Goal: Information Seeking & Learning: Learn about a topic

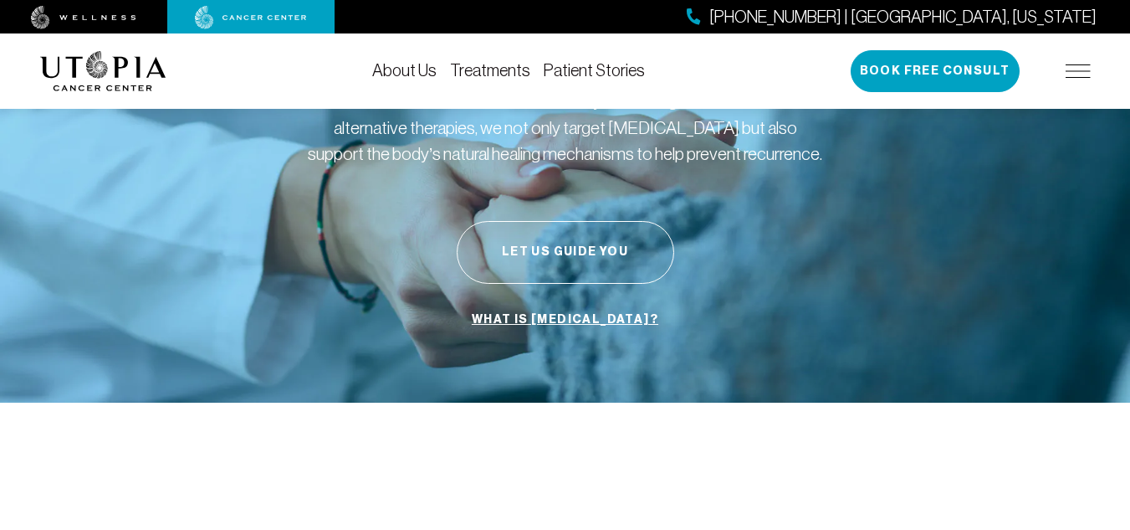
scroll to position [251, 0]
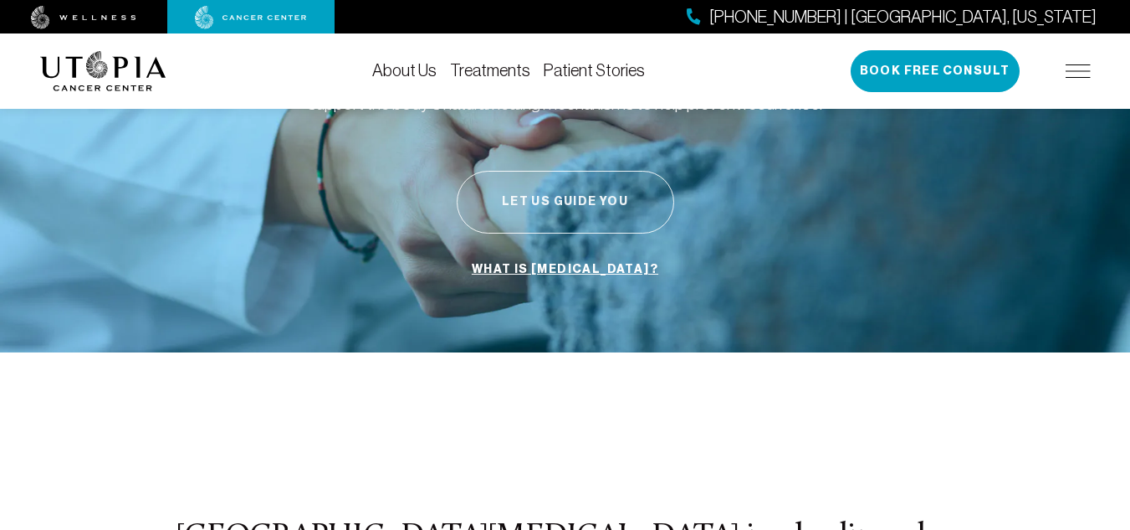
click at [548, 192] on button "Let Us Guide You" at bounding box center [566, 202] width 218 height 63
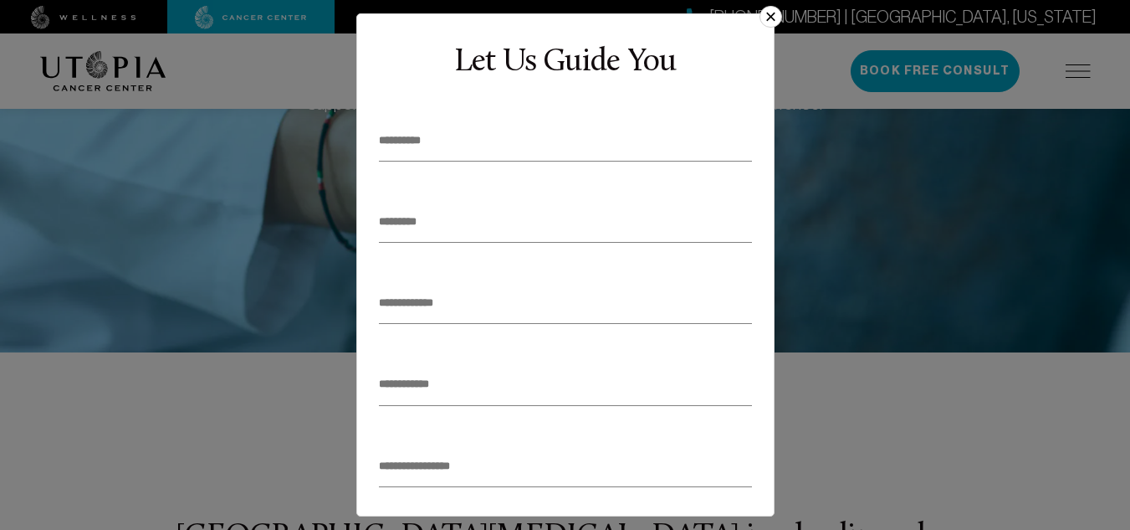
click at [771, 9] on button "×" at bounding box center [771, 17] width 22 height 22
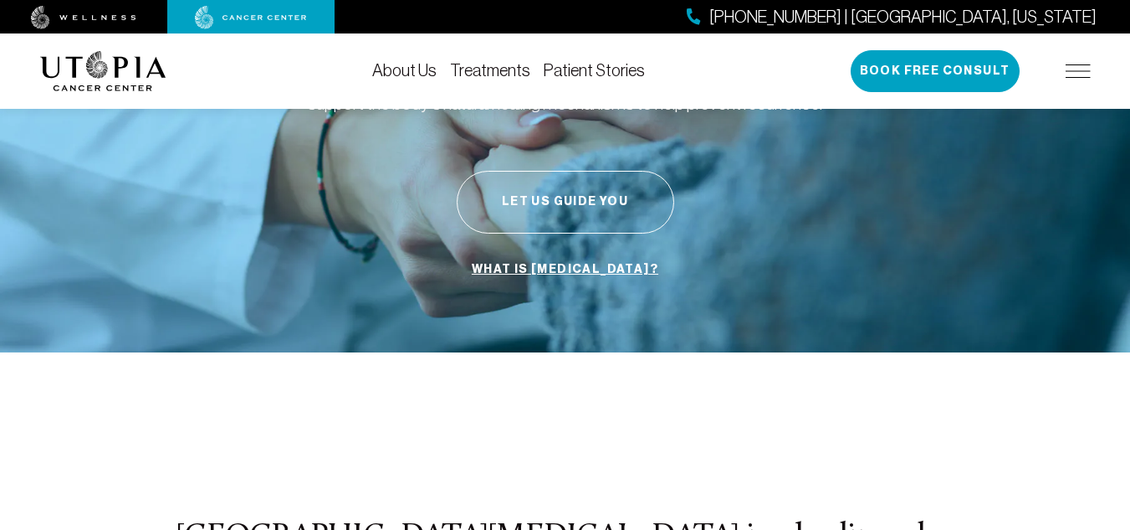
click at [545, 268] on link "What is [MEDICAL_DATA]?" at bounding box center [565, 270] width 195 height 32
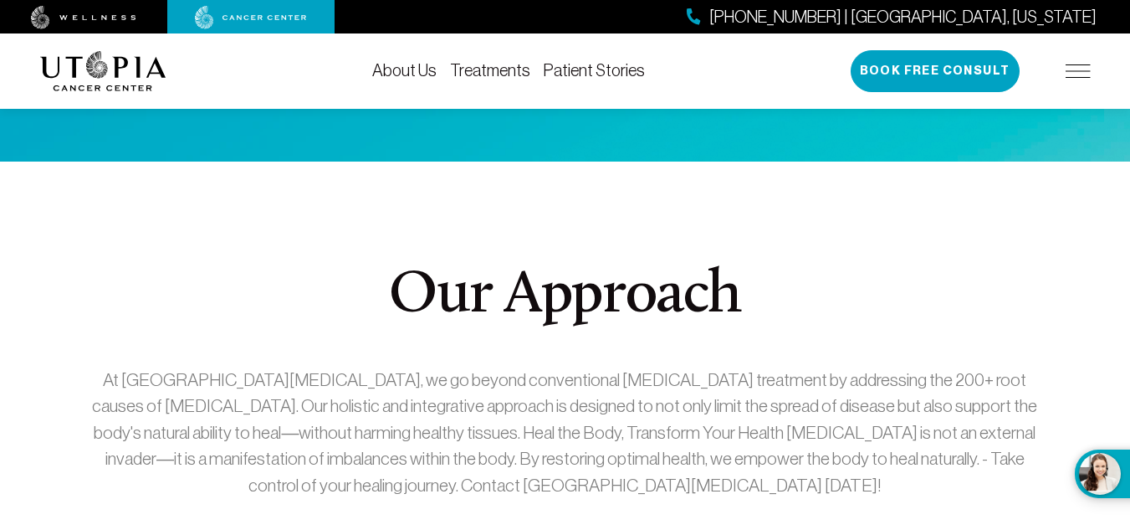
scroll to position [2426, 0]
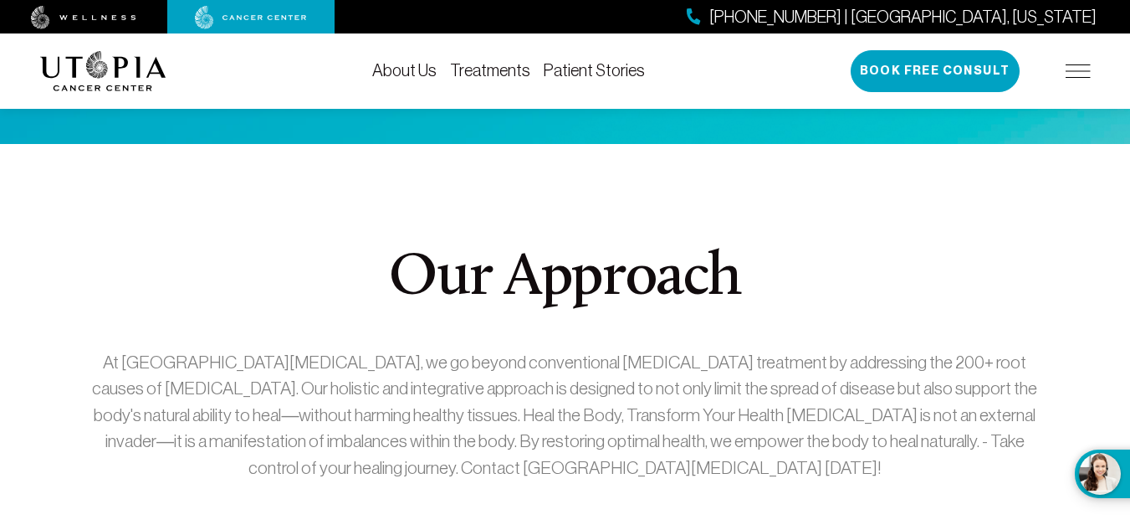
drag, startPoint x: 983, startPoint y: 355, endPoint x: 377, endPoint y: 183, distance: 629.5
click at [377, 248] on h2 "Our Approach" at bounding box center [565, 278] width 961 height 60
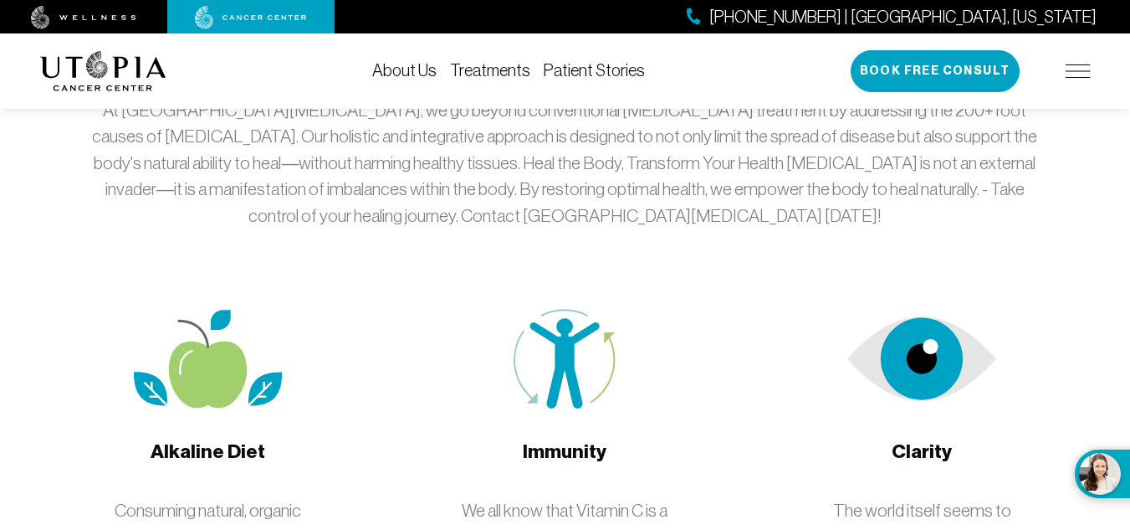
scroll to position [2677, 0]
click at [215, 439] on span "Alkaline Diet" at bounding box center [208, 464] width 115 height 50
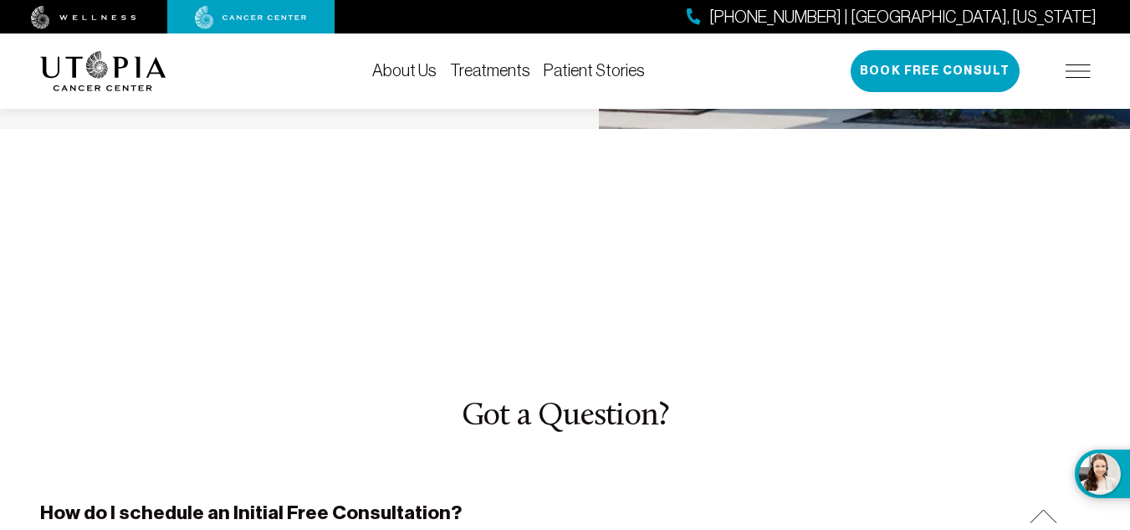
scroll to position [5020, 0]
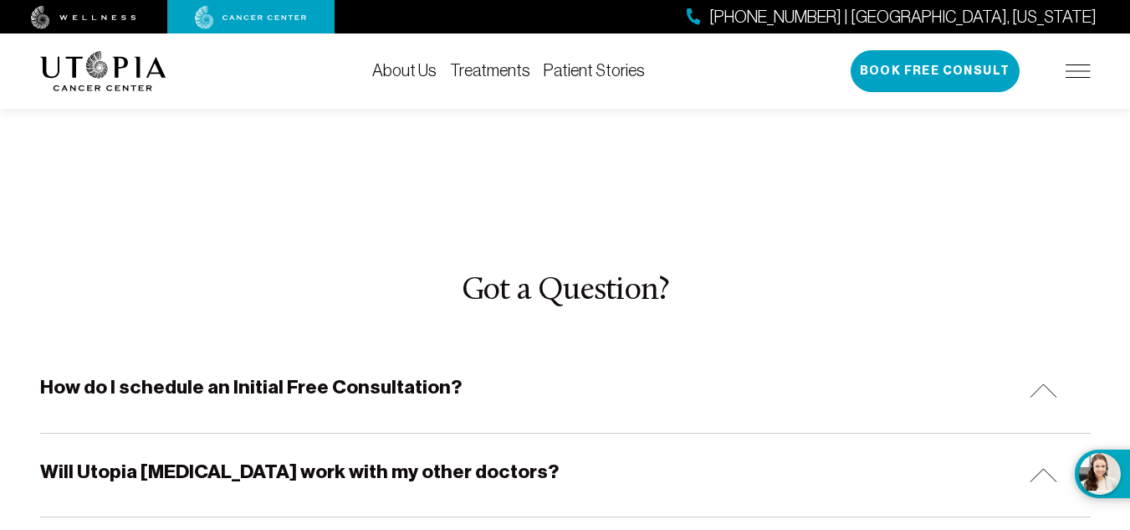
drag, startPoint x: 190, startPoint y: 177, endPoint x: 188, endPoint y: 187, distance: 11.0
click at [190, 374] on h5 "How do I schedule an Initial Free Consultation?" at bounding box center [251, 387] width 422 height 26
